Goal: Information Seeking & Learning: Learn about a topic

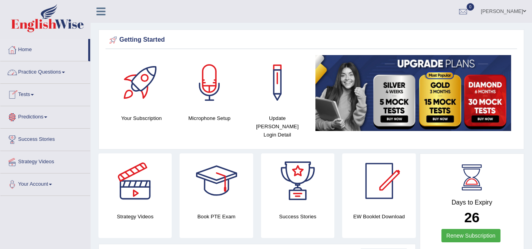
click at [65, 72] on span at bounding box center [63, 73] width 3 height 2
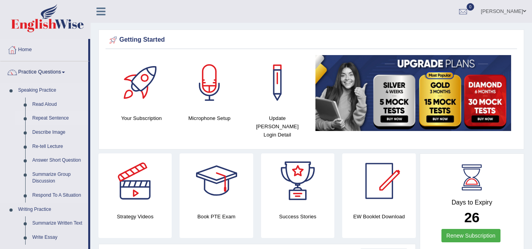
click at [53, 119] on link "Repeat Sentence" at bounding box center [58, 119] width 59 height 14
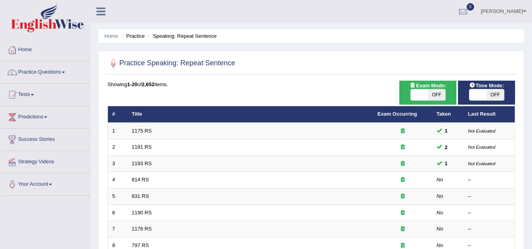
click at [441, 94] on span "OFF" at bounding box center [436, 94] width 17 height 11
checkbox input "true"
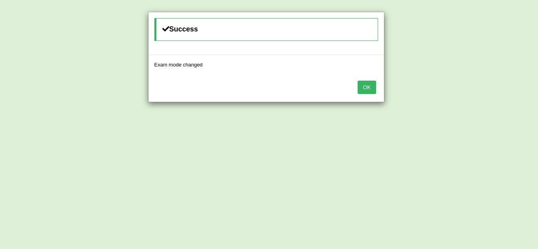
click at [368, 87] on button "OK" at bounding box center [367, 87] width 18 height 13
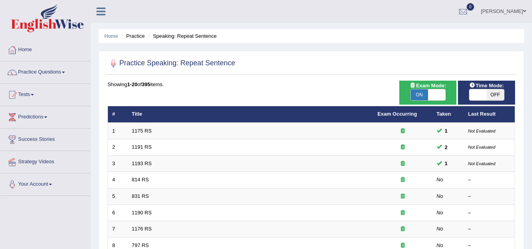
click at [492, 95] on span "OFF" at bounding box center [495, 94] width 17 height 11
checkbox input "true"
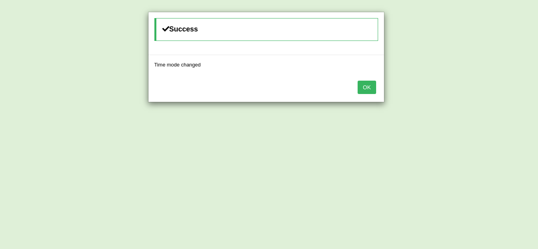
click at [369, 89] on button "OK" at bounding box center [367, 87] width 18 height 13
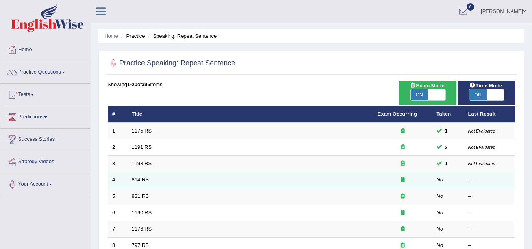
click at [162, 179] on td "814 RS" at bounding box center [251, 180] width 246 height 17
click at [136, 179] on link "814 RS" at bounding box center [140, 180] width 17 height 6
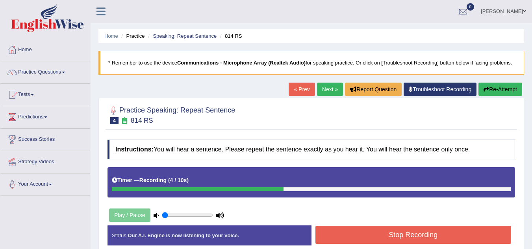
click at [366, 241] on button "Stop Recording" at bounding box center [414, 235] width 196 height 18
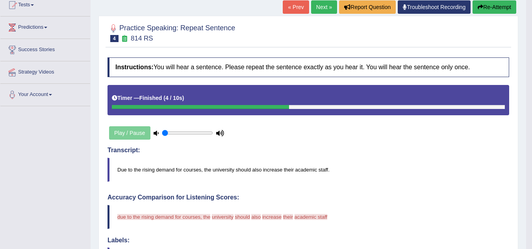
scroll to position [79, 0]
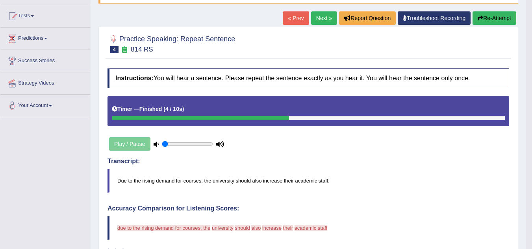
click at [288, 17] on link "« Prev" at bounding box center [296, 17] width 26 height 13
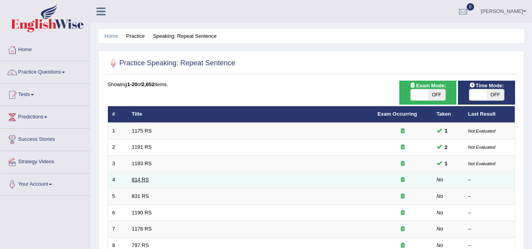
click at [134, 181] on link "814 RS" at bounding box center [140, 180] width 17 height 6
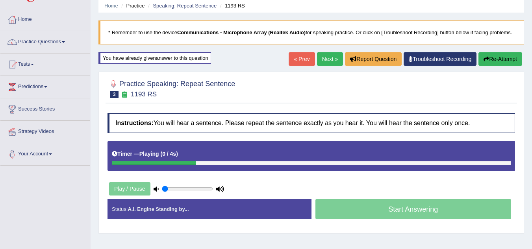
scroll to position [32, 0]
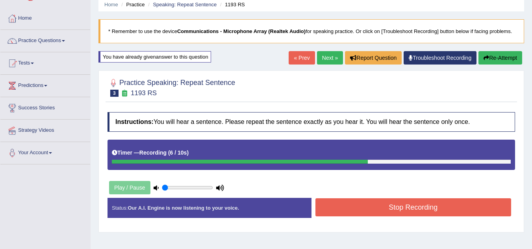
click at [409, 205] on button "Stop Recording" at bounding box center [414, 208] width 196 height 18
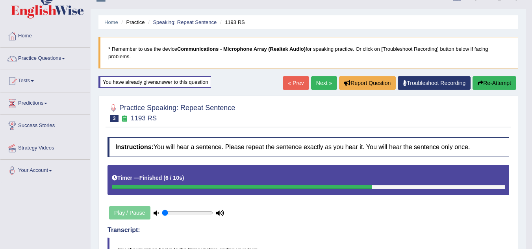
scroll to position [0, 0]
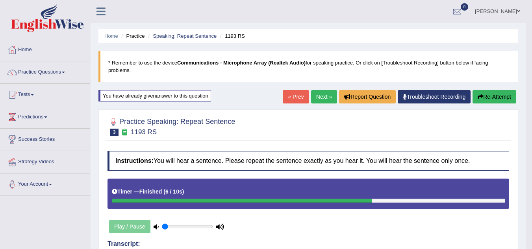
click at [320, 97] on link "Next »" at bounding box center [324, 96] width 26 height 13
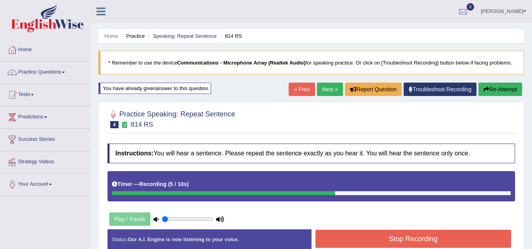
click at [412, 243] on button "Stop Recording" at bounding box center [414, 239] width 196 height 18
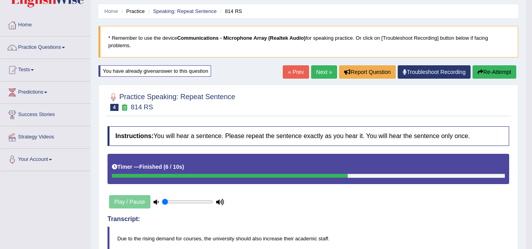
scroll to position [16, 0]
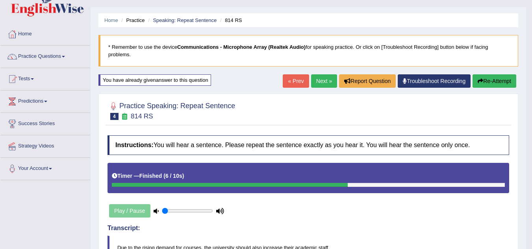
click at [319, 81] on link "Next »" at bounding box center [324, 80] width 26 height 13
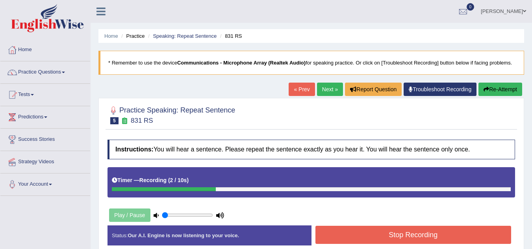
click at [301, 86] on link "« Prev" at bounding box center [302, 89] width 26 height 13
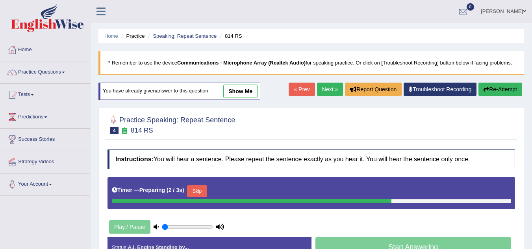
click at [328, 87] on link "Next »" at bounding box center [330, 89] width 26 height 13
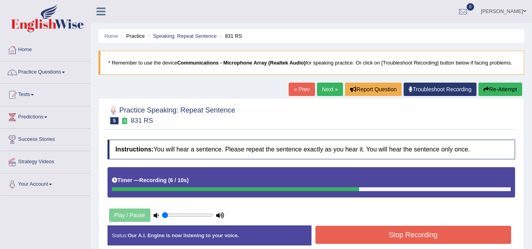
click at [404, 234] on button "Stop Recording" at bounding box center [414, 235] width 196 height 18
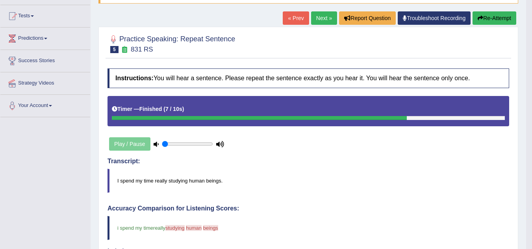
scroll to position [63, 0]
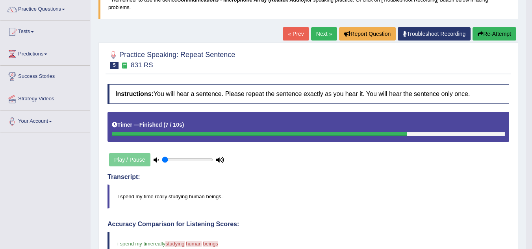
click at [323, 32] on link "Next »" at bounding box center [324, 33] width 26 height 13
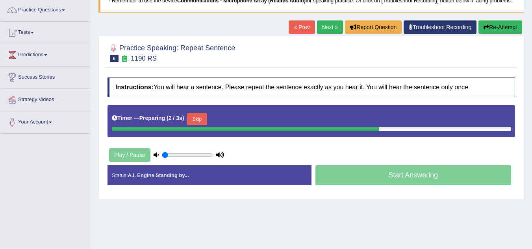
scroll to position [63, 0]
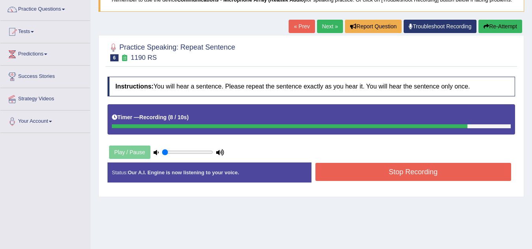
click at [397, 176] on button "Stop Recording" at bounding box center [414, 172] width 196 height 18
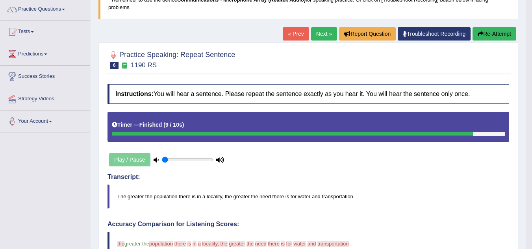
click at [66, 8] on link "Practice Questions" at bounding box center [45, 8] width 90 height 20
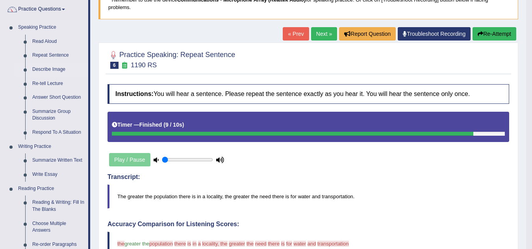
click at [59, 70] on link "Describe Image" at bounding box center [58, 70] width 59 height 14
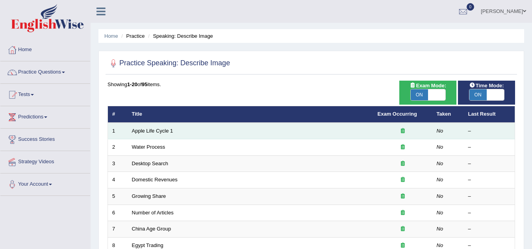
click at [145, 134] on td "Apple Life Cycle 1" at bounding box center [251, 131] width 246 height 17
click at [152, 129] on link "Apple Life Cycle 1" at bounding box center [152, 131] width 41 height 6
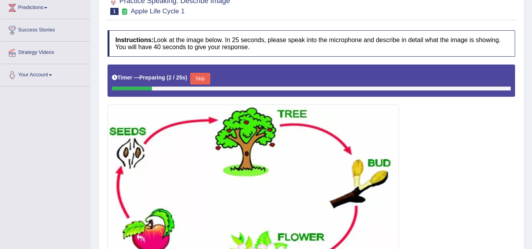
scroll to position [205, 0]
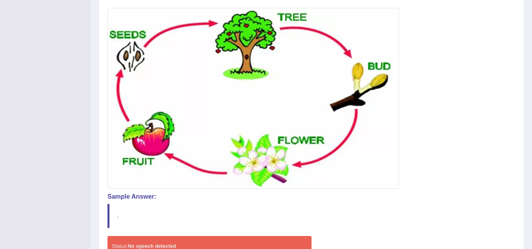
click at [152, 129] on img at bounding box center [254, 98] width 288 height 177
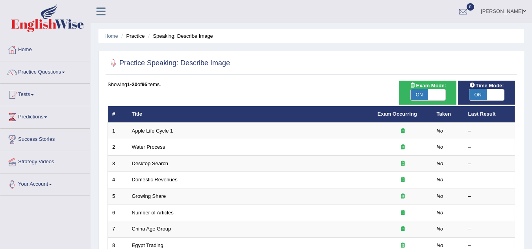
click at [66, 71] on link "Practice Questions" at bounding box center [45, 71] width 90 height 20
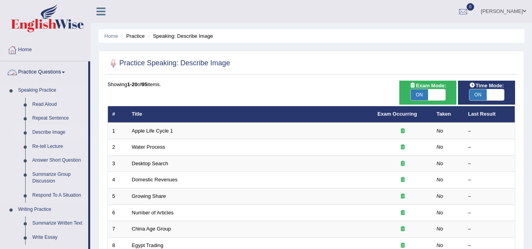
click at [80, 86] on link "Speaking Practice" at bounding box center [52, 91] width 74 height 14
click at [19, 50] on link "Home" at bounding box center [45, 49] width 90 height 20
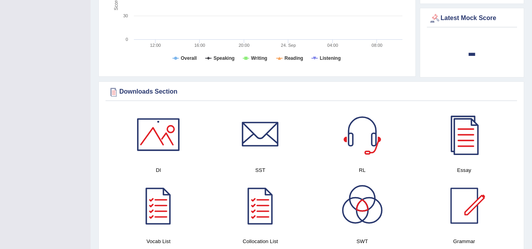
scroll to position [410, 0]
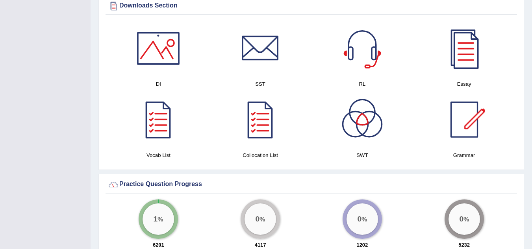
click at [153, 33] on div at bounding box center [158, 48] width 55 height 55
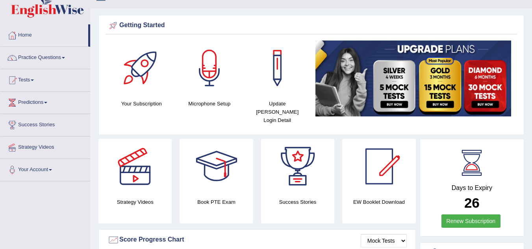
scroll to position [0, 0]
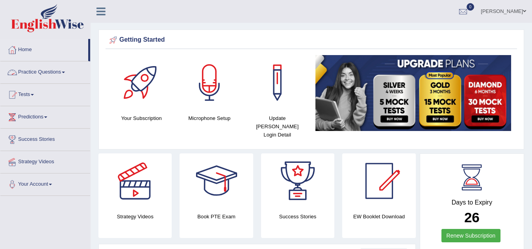
click at [64, 72] on link "Practice Questions" at bounding box center [45, 71] width 90 height 20
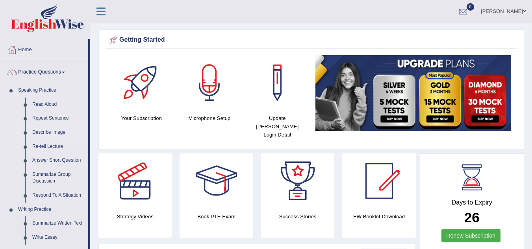
click at [55, 133] on link "Describe Image" at bounding box center [58, 133] width 59 height 14
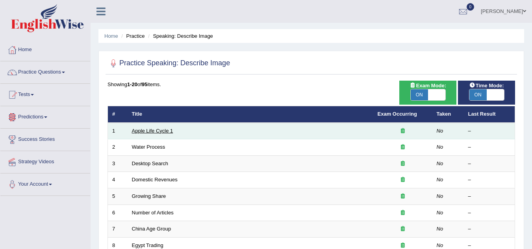
click at [147, 133] on link "Apple Life Cycle 1" at bounding box center [152, 131] width 41 height 6
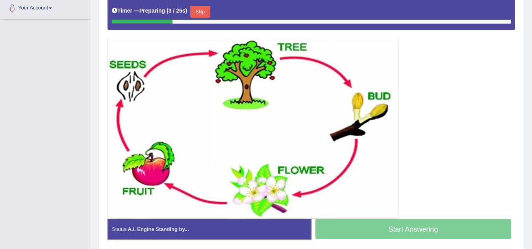
scroll to position [176, 0]
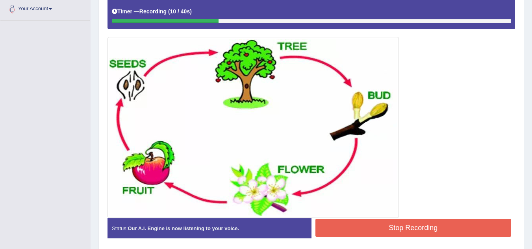
click at [351, 230] on button "Stop Recording" at bounding box center [414, 228] width 196 height 18
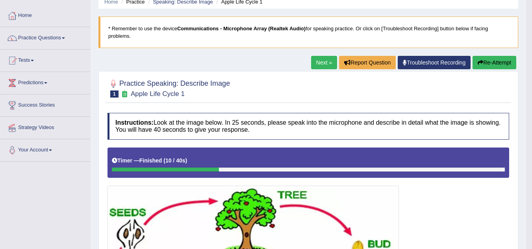
scroll to position [34, 0]
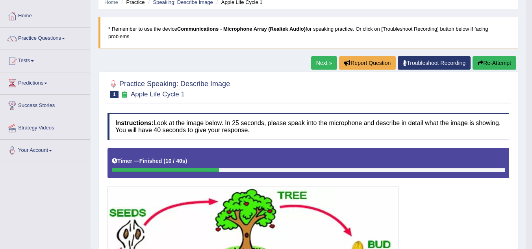
click at [506, 64] on button "Re-Attempt" at bounding box center [495, 62] width 44 height 13
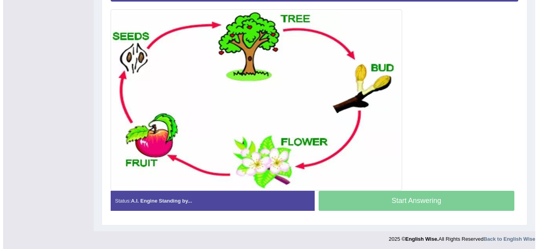
scroll to position [200, 0]
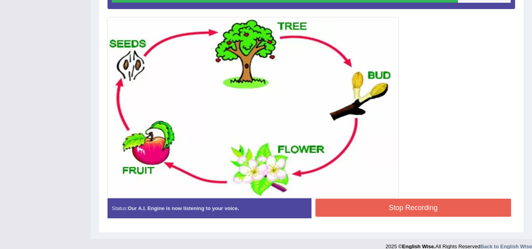
click at [400, 212] on button "Stop Recording" at bounding box center [414, 208] width 196 height 18
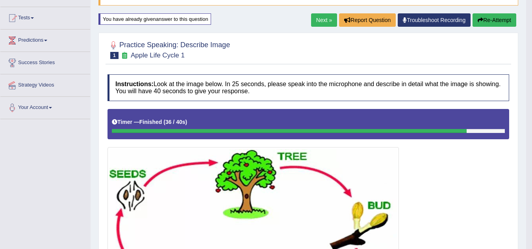
scroll to position [61, 0]
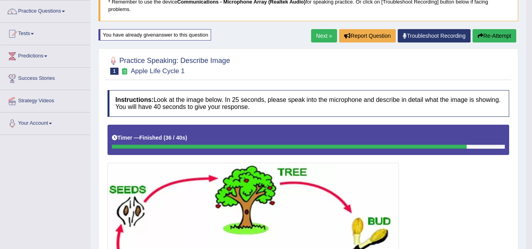
click at [320, 37] on link "Next »" at bounding box center [324, 35] width 26 height 13
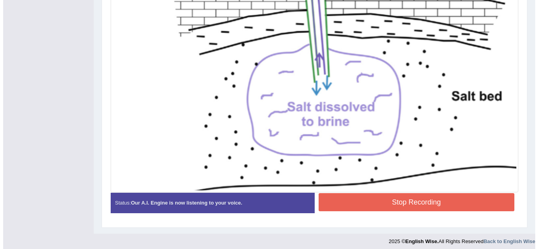
scroll to position [301, 0]
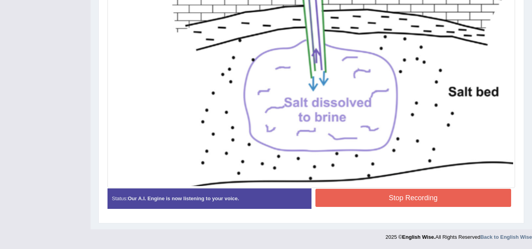
click at [411, 203] on button "Stop Recording" at bounding box center [414, 198] width 196 height 18
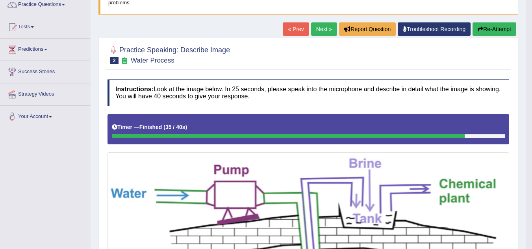
scroll to position [67, 0]
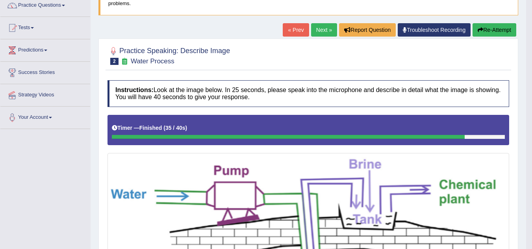
click at [319, 30] on link "Next »" at bounding box center [324, 29] width 26 height 13
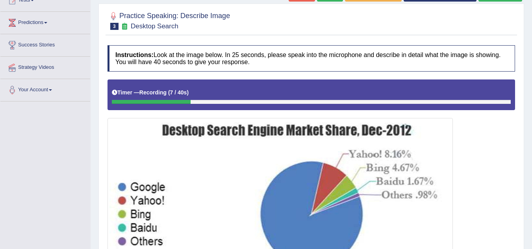
scroll to position [79, 0]
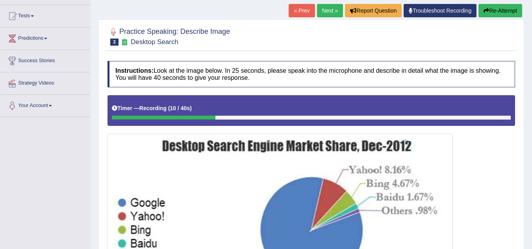
click at [496, 6] on button "Re-Attempt" at bounding box center [501, 10] width 44 height 13
click at [496, 11] on button "Re-Attempt" at bounding box center [501, 10] width 44 height 13
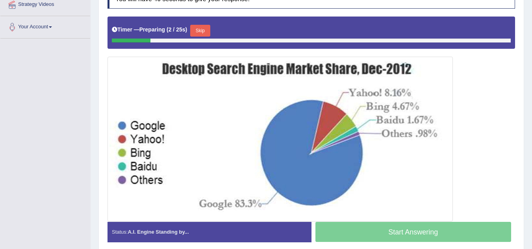
scroll to position [173, 0]
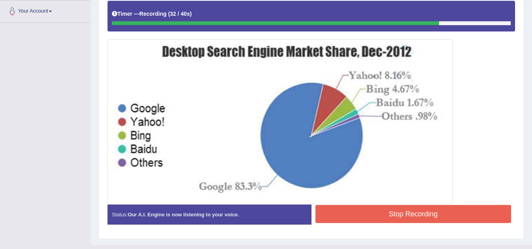
click at [441, 211] on button "Stop Recording" at bounding box center [414, 214] width 196 height 18
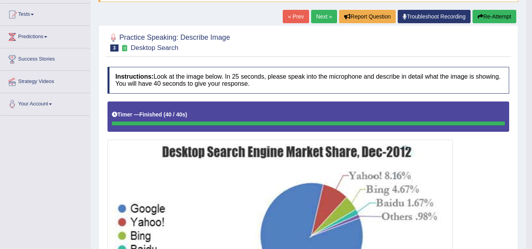
scroll to position [79, 0]
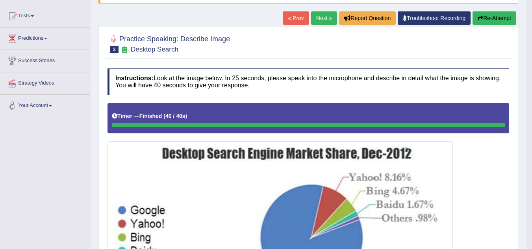
click at [314, 20] on link "Next »" at bounding box center [324, 17] width 26 height 13
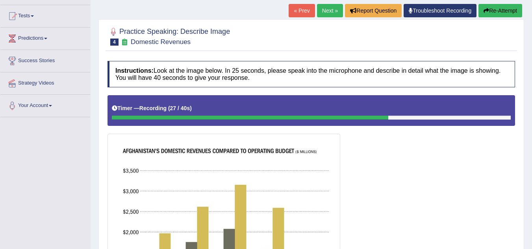
scroll to position [63, 0]
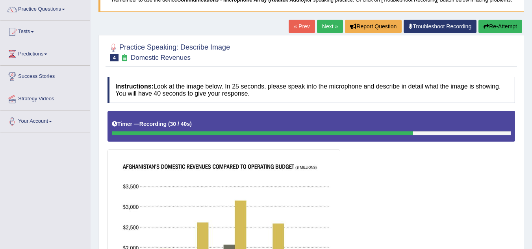
click at [507, 28] on button "Re-Attempt" at bounding box center [501, 26] width 44 height 13
click at [495, 24] on button "Re-Attempt" at bounding box center [501, 26] width 44 height 13
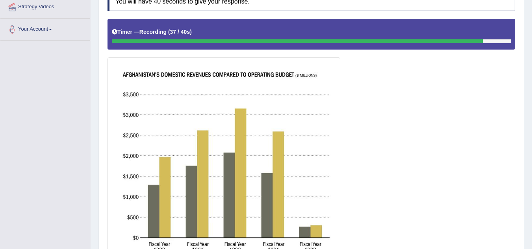
scroll to position [239, 0]
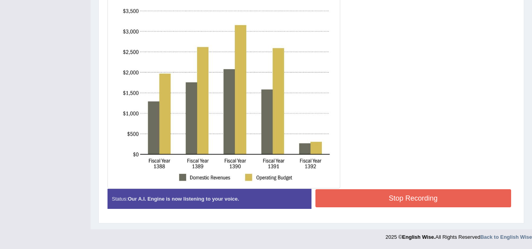
click at [424, 199] on button "Stop Recording" at bounding box center [414, 199] width 196 height 18
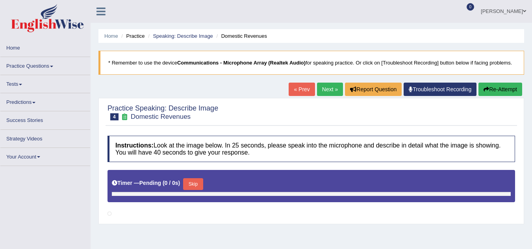
click at [491, 88] on button "Re-Attempt" at bounding box center [501, 89] width 44 height 13
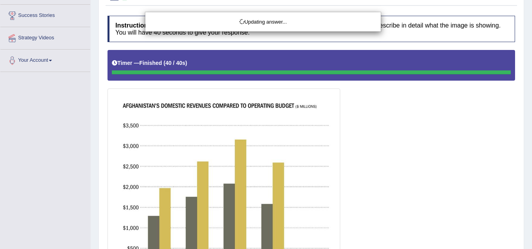
scroll to position [55, 0]
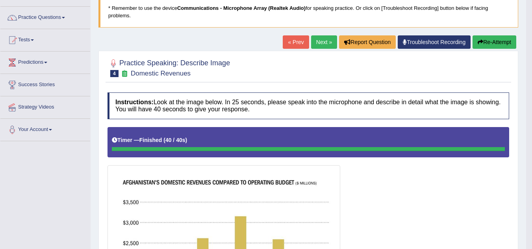
click at [494, 39] on button "Re-Attempt" at bounding box center [495, 41] width 44 height 13
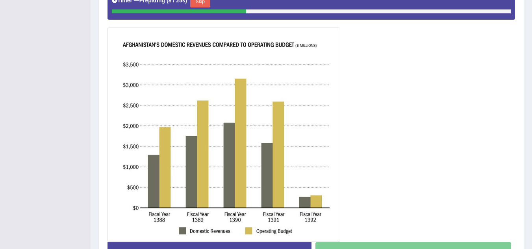
scroll to position [181, 0]
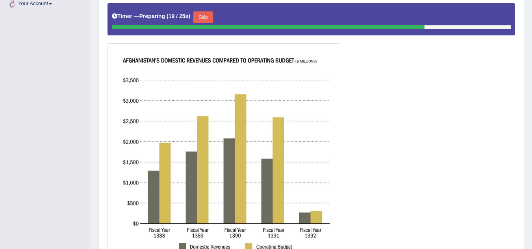
click at [203, 17] on button "Skip" at bounding box center [203, 17] width 20 height 12
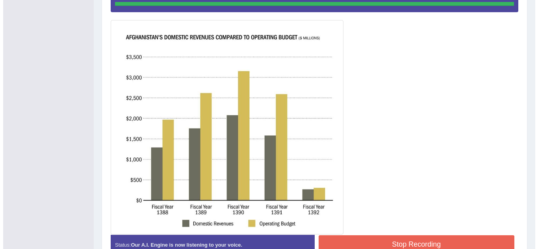
scroll to position [243, 0]
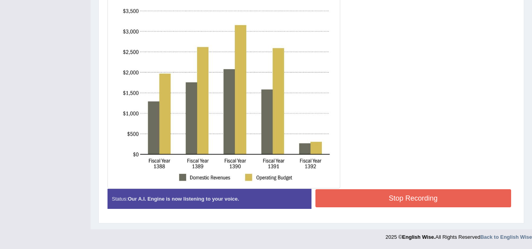
click at [363, 192] on button "Stop Recording" at bounding box center [414, 199] width 196 height 18
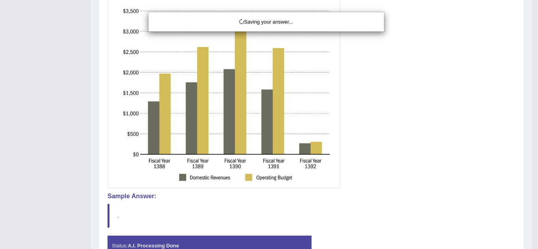
click at [392, 212] on div "Saving your answer..." at bounding box center [269, 124] width 538 height 249
click at [245, 204] on div "Saving your answer..." at bounding box center [269, 124] width 538 height 249
click at [326, 191] on div "Saving your answer..." at bounding box center [269, 124] width 538 height 249
click at [424, 109] on div "Saving your answer..." at bounding box center [269, 124] width 538 height 249
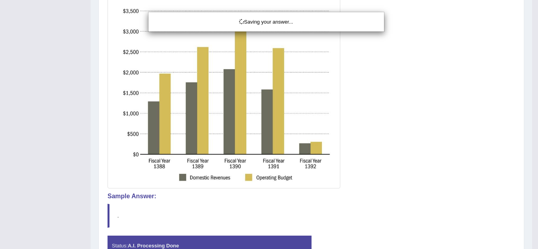
click at [424, 109] on div "Saving your answer..." at bounding box center [269, 124] width 538 height 249
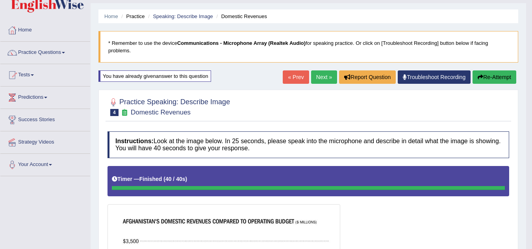
scroll to position [0, 0]
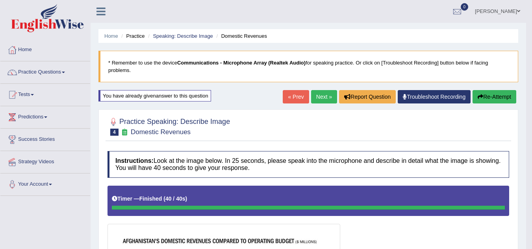
click at [318, 98] on link "Next »" at bounding box center [324, 96] width 26 height 13
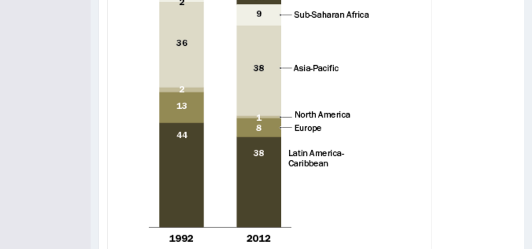
scroll to position [331, 0]
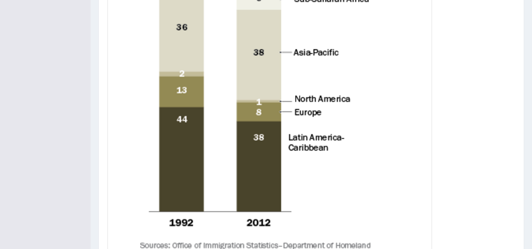
click at [365, 91] on img at bounding box center [270, 93] width 321 height 416
drag, startPoint x: 354, startPoint y: 93, endPoint x: 365, endPoint y: 91, distance: 11.1
click at [365, 91] on img at bounding box center [270, 93] width 321 height 416
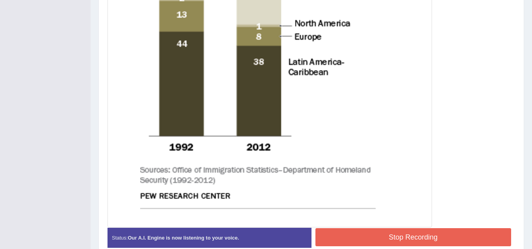
scroll to position [444, 0]
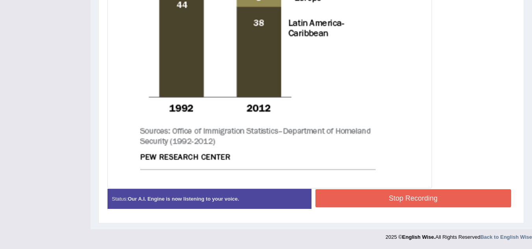
click at [388, 197] on button "Stop Recording" at bounding box center [414, 199] width 196 height 18
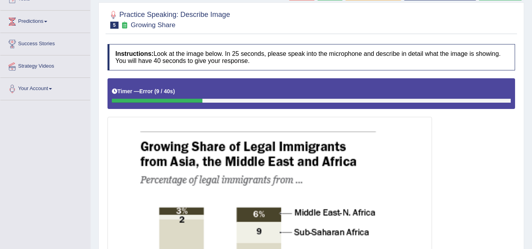
scroll to position [82, 0]
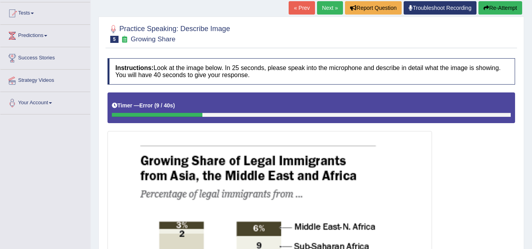
click at [498, 9] on button "Re-Attempt" at bounding box center [501, 7] width 44 height 13
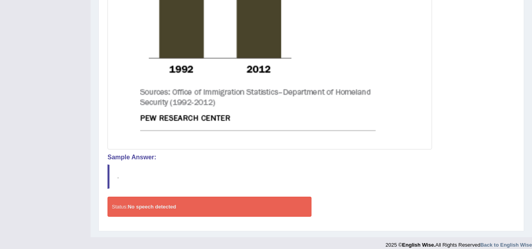
scroll to position [491, 0]
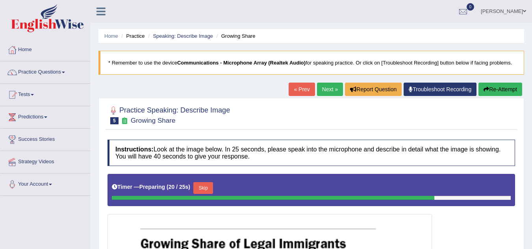
click at [324, 89] on link "Next »" at bounding box center [330, 89] width 26 height 13
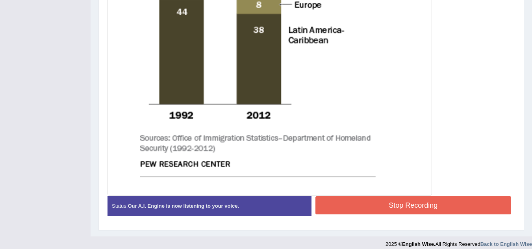
scroll to position [444, 0]
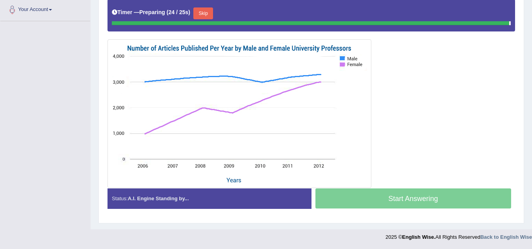
scroll to position [173, 0]
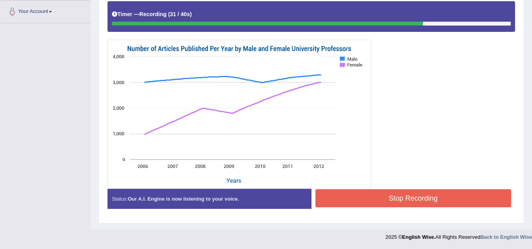
click at [421, 201] on button "Stop Recording" at bounding box center [414, 199] width 196 height 18
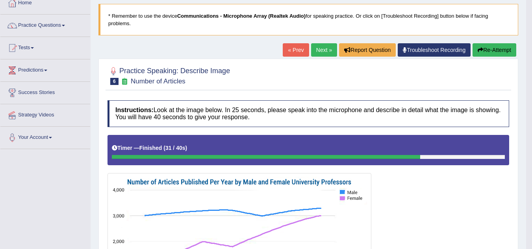
scroll to position [47, 0]
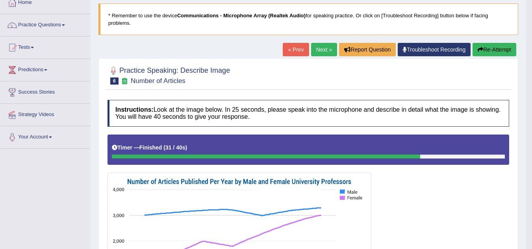
click at [323, 51] on link "Next »" at bounding box center [324, 49] width 26 height 13
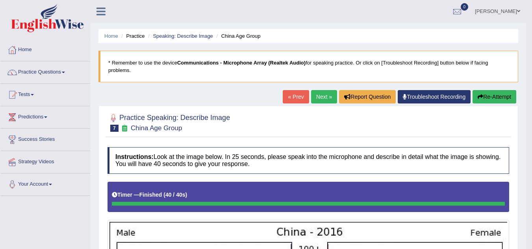
click at [315, 100] on link "Next »" at bounding box center [324, 96] width 26 height 13
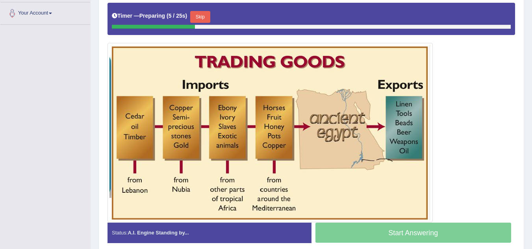
scroll to position [173, 0]
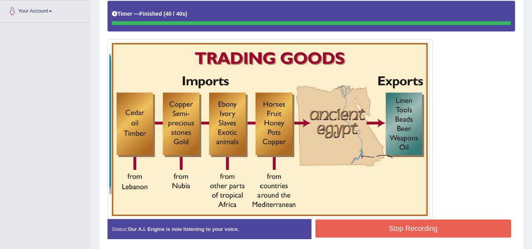
click at [385, 229] on button "Stop Recording" at bounding box center [414, 229] width 196 height 18
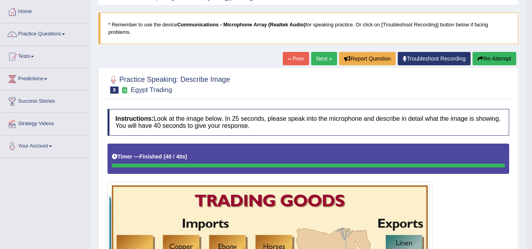
scroll to position [37, 0]
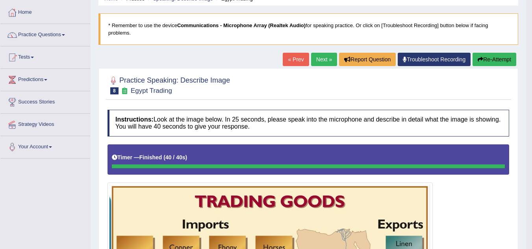
click at [320, 61] on link "Next »" at bounding box center [324, 59] width 26 height 13
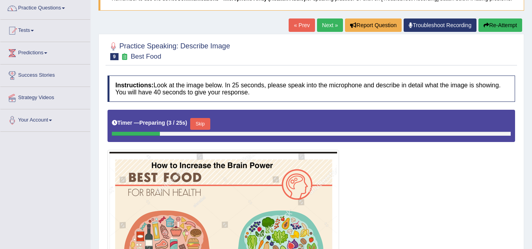
scroll to position [79, 0]
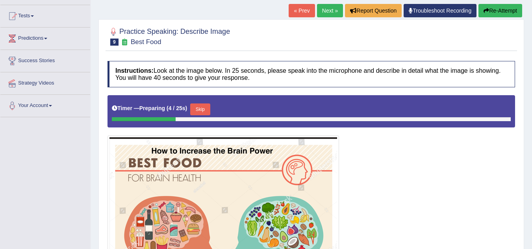
drag, startPoint x: 0, startPoint y: 0, endPoint x: 340, endPoint y: 19, distance: 340.6
click at [340, 19] on div "Practice Speaking: Describe Image 9 Best Food Instructions: Look at the image b…" at bounding box center [312, 210] width 426 height 383
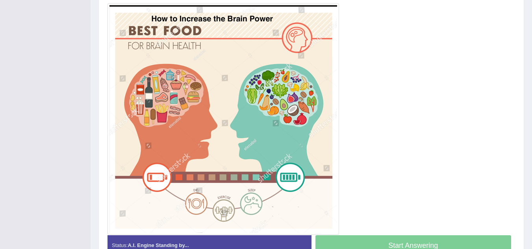
scroll to position [213, 0]
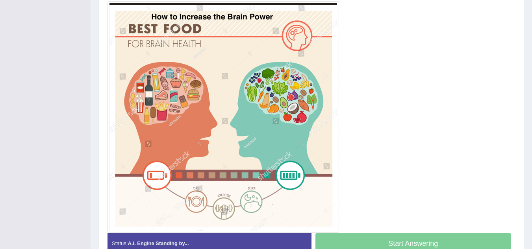
click at [335, 22] on img at bounding box center [224, 117] width 228 height 228
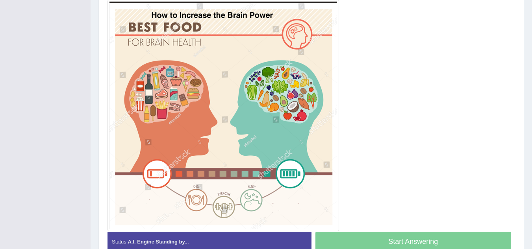
scroll to position [256, 0]
